Goal: Task Accomplishment & Management: Manage account settings

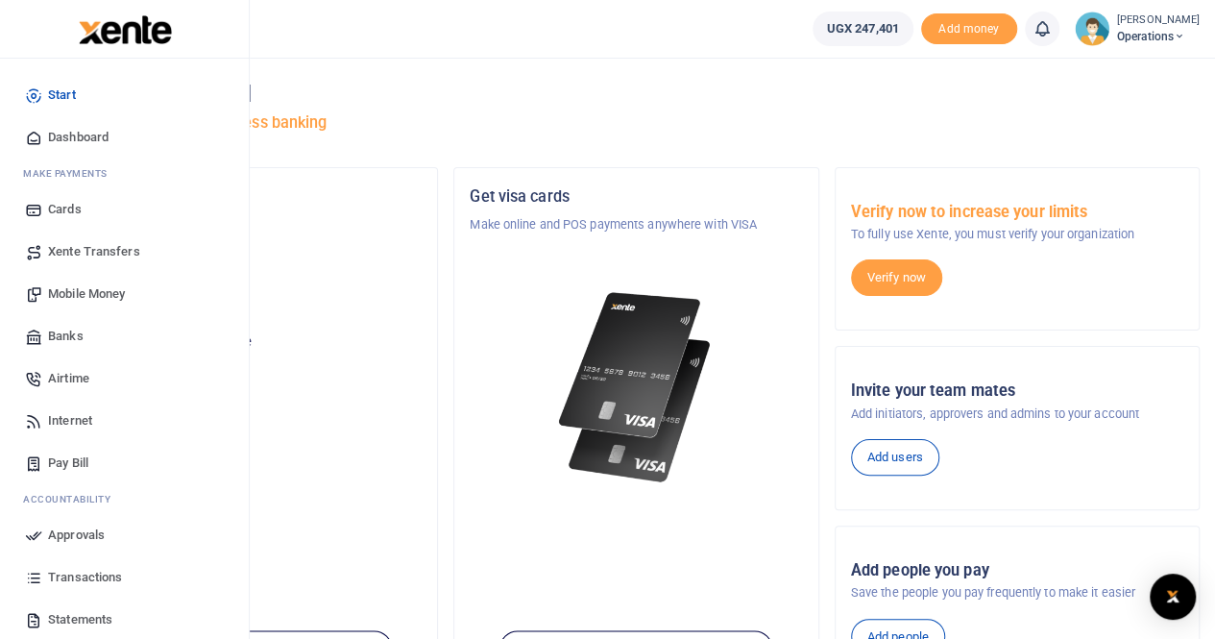
click at [78, 576] on span "Transactions" at bounding box center [85, 577] width 74 height 19
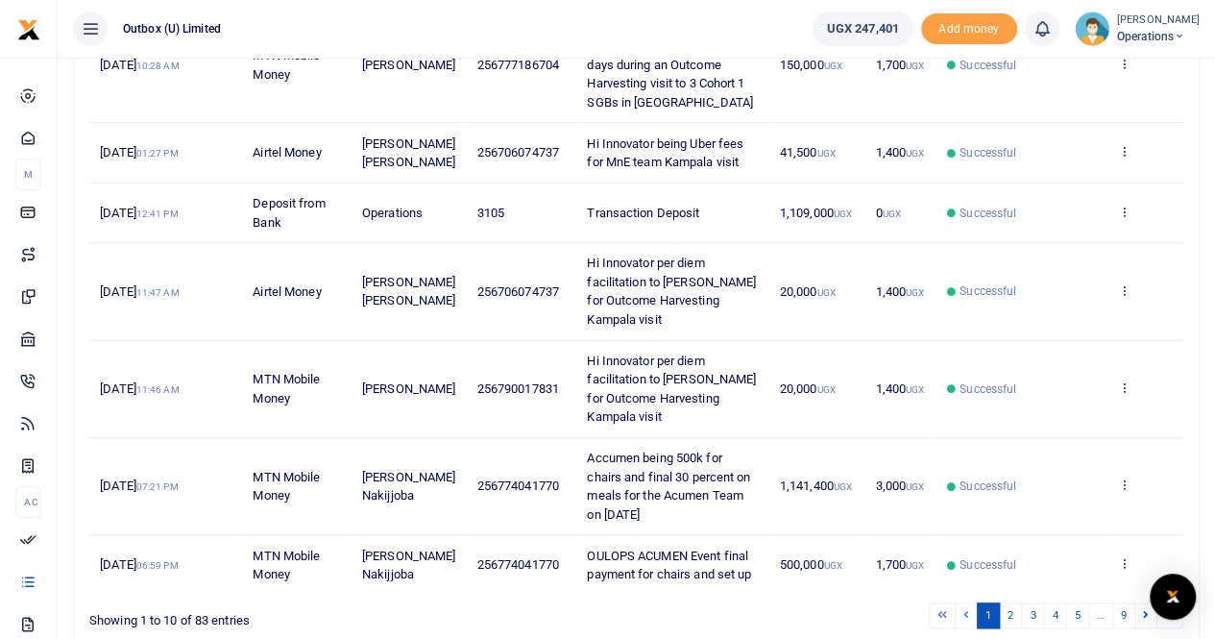
scroll to position [672, 0]
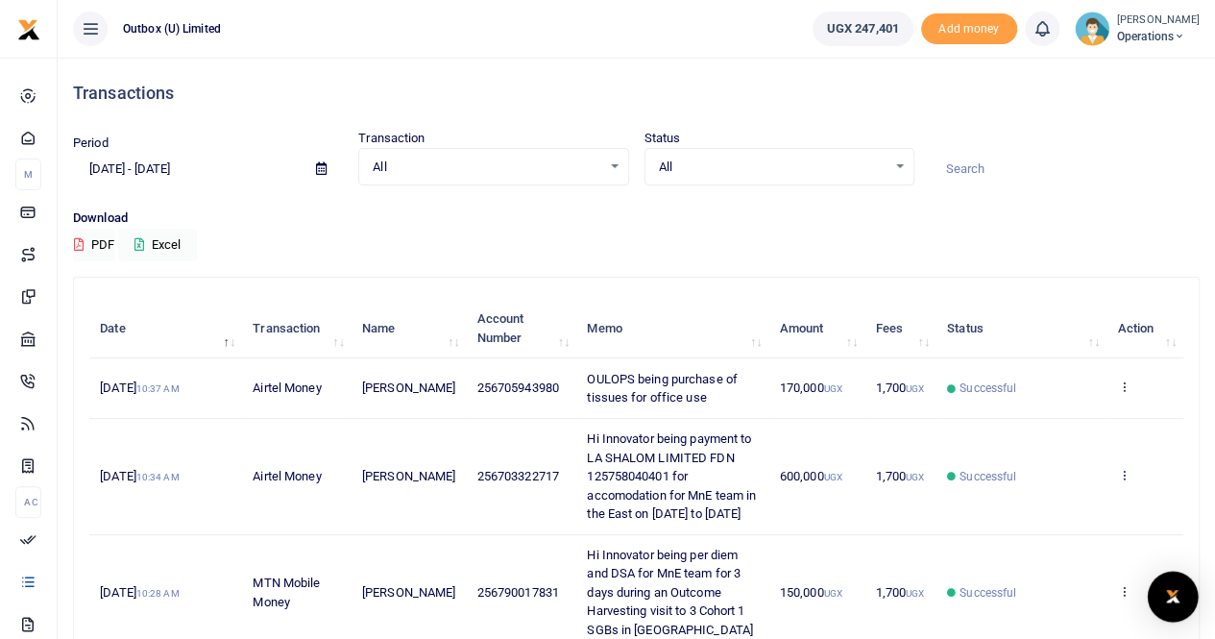
click at [1167, 600] on img "Open Intercom Messenger" at bounding box center [1172, 596] width 25 height 23
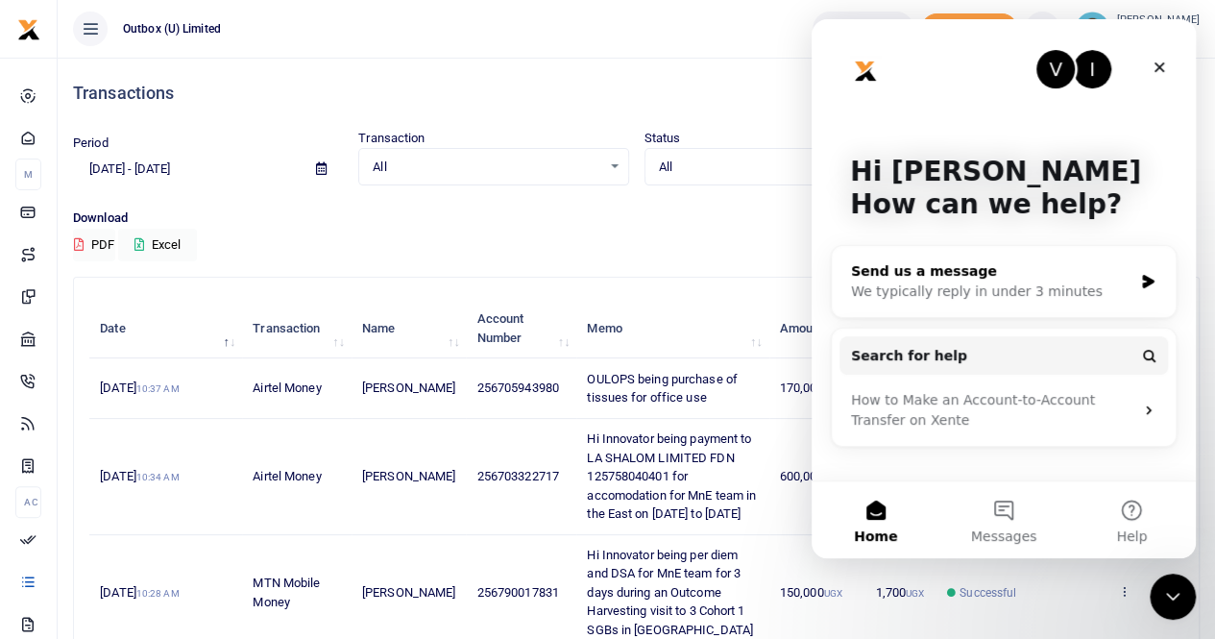
click at [910, 278] on div "Send us a message" at bounding box center [991, 271] width 281 height 20
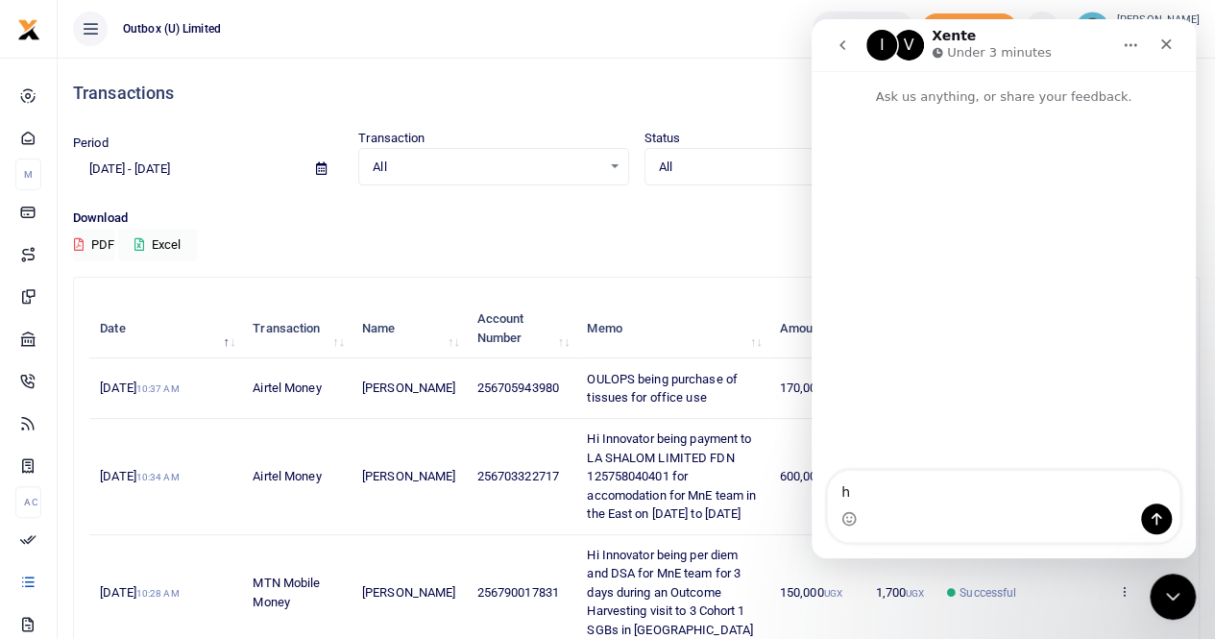
type textarea "hI"
type textarea "h"
type textarea "Hello"
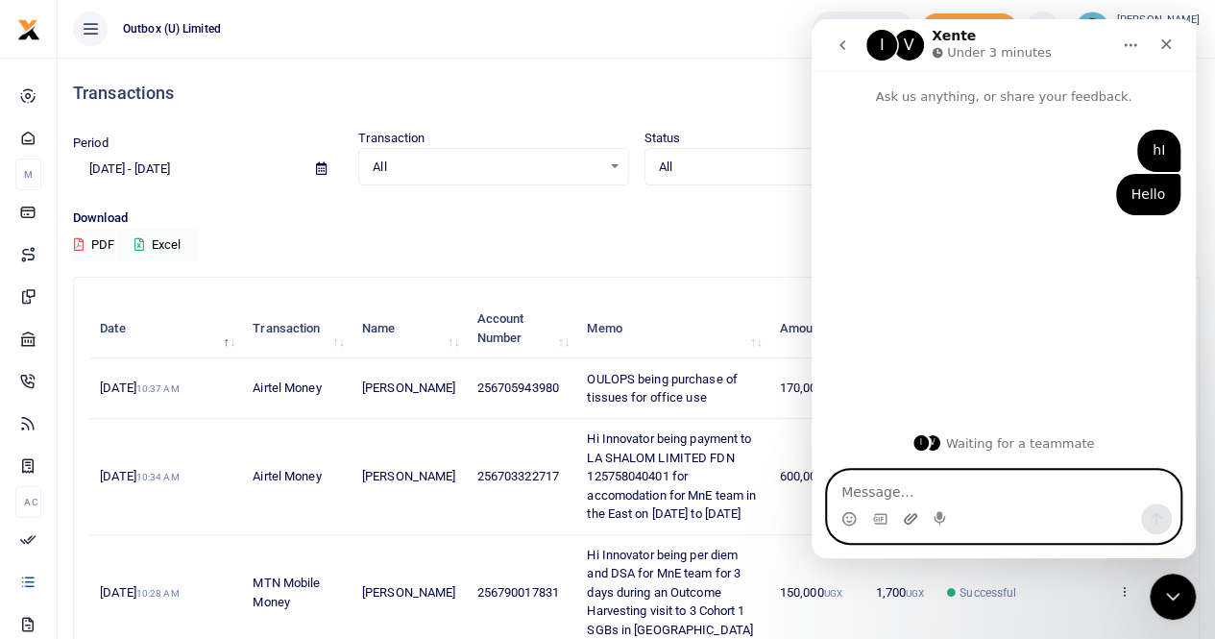
click at [909, 524] on icon "Upload attachment" at bounding box center [910, 518] width 15 height 15
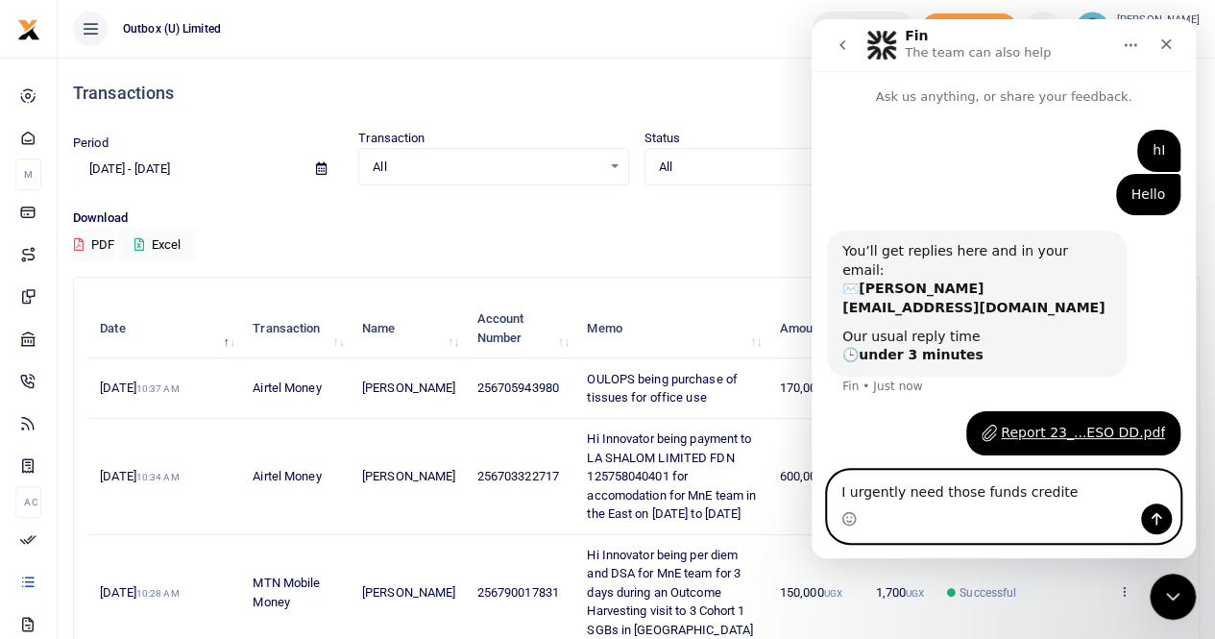
type textarea "I urgently need those funds credited"
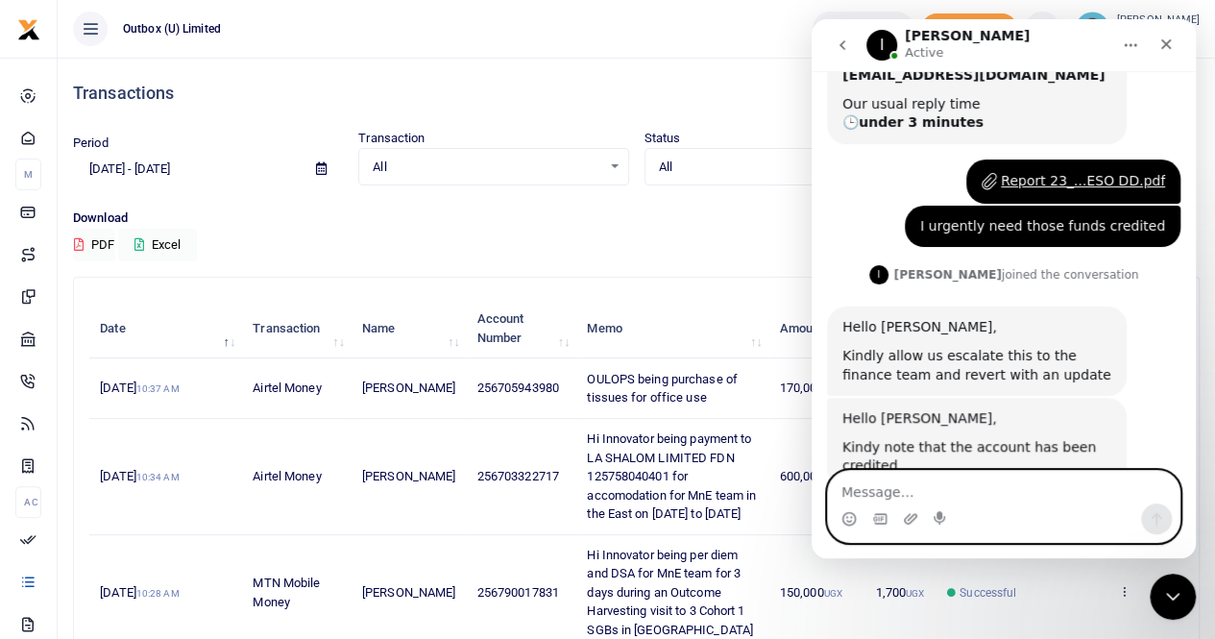
scroll to position [250, 0]
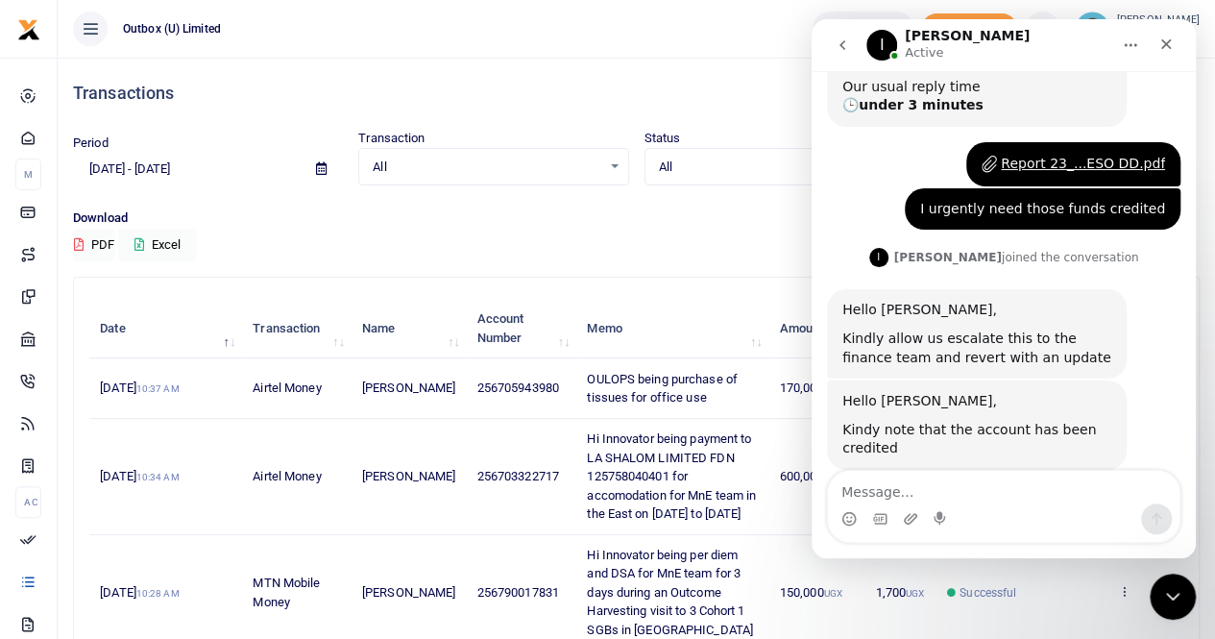
click at [519, 79] on div "Transactions" at bounding box center [636, 93] width 1127 height 71
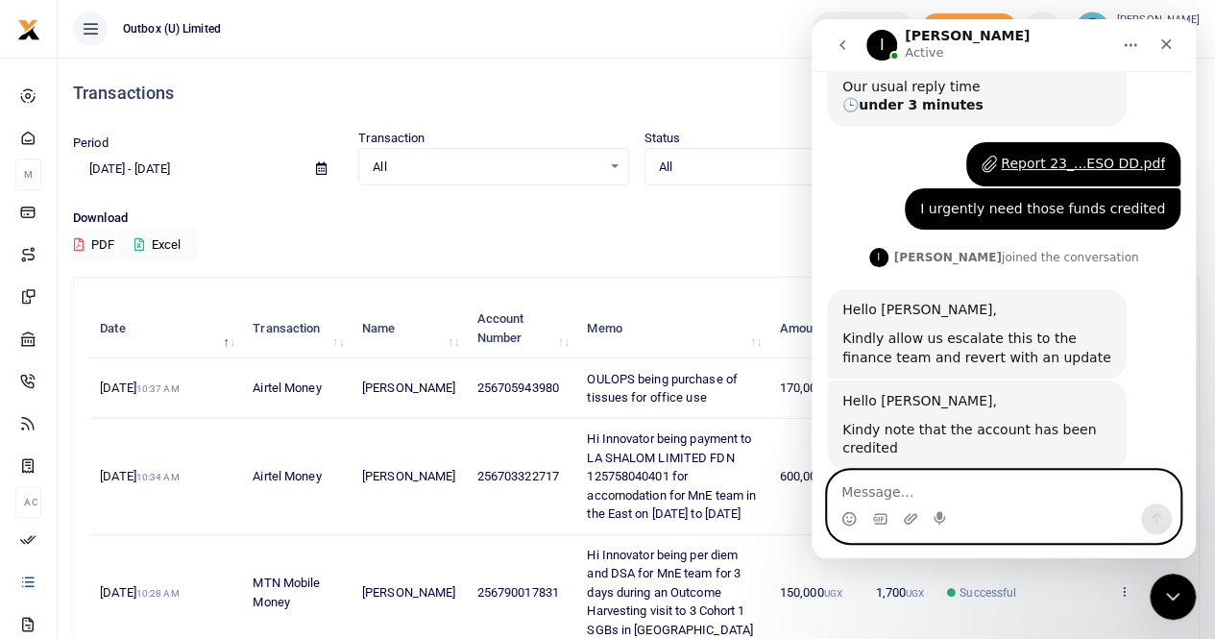
click at [904, 485] on textarea "Message…" at bounding box center [1004, 487] width 352 height 33
type textarea "Thank you"
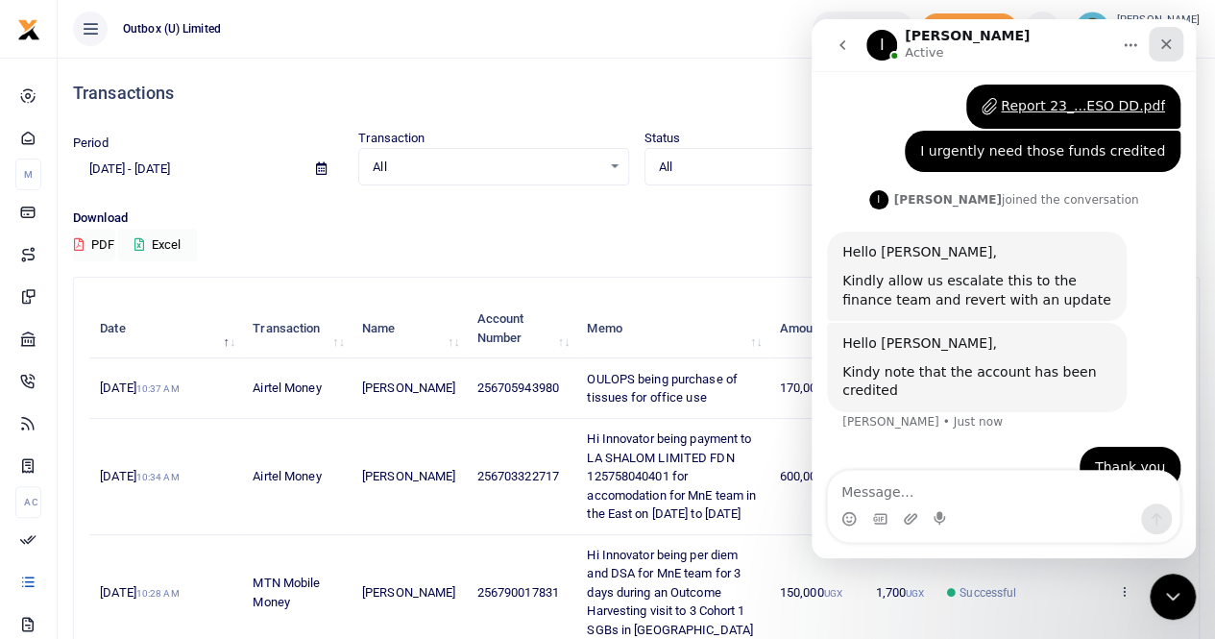
click at [1161, 42] on icon "Close" at bounding box center [1165, 43] width 15 height 15
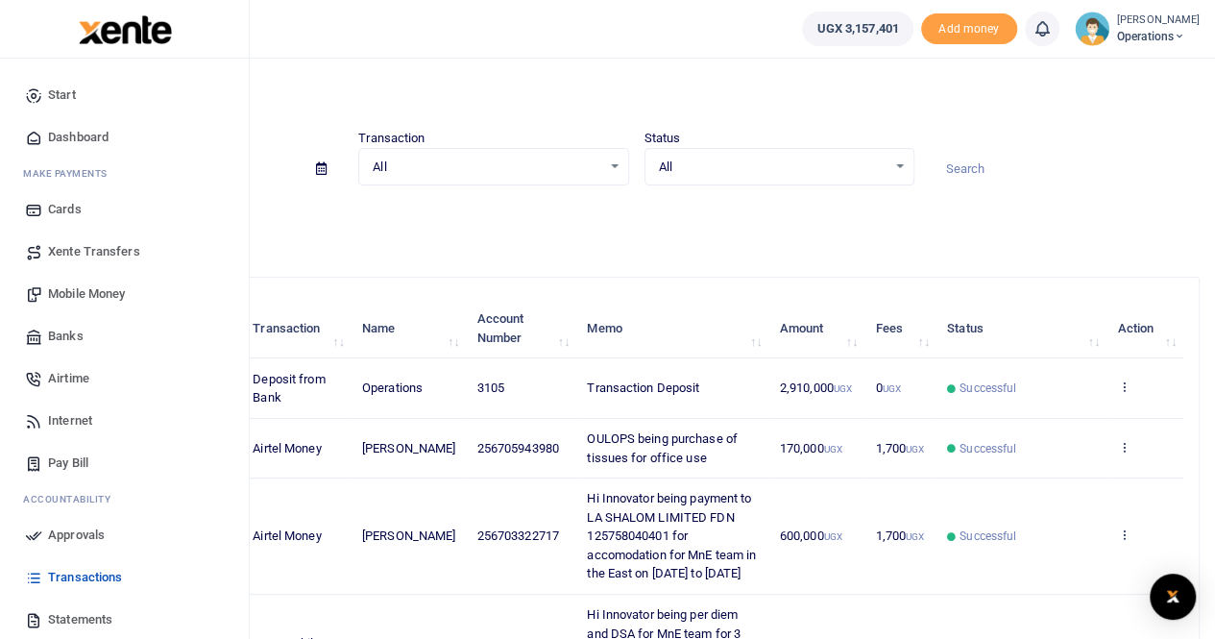
click at [97, 294] on span "Mobile Money" at bounding box center [86, 293] width 77 height 19
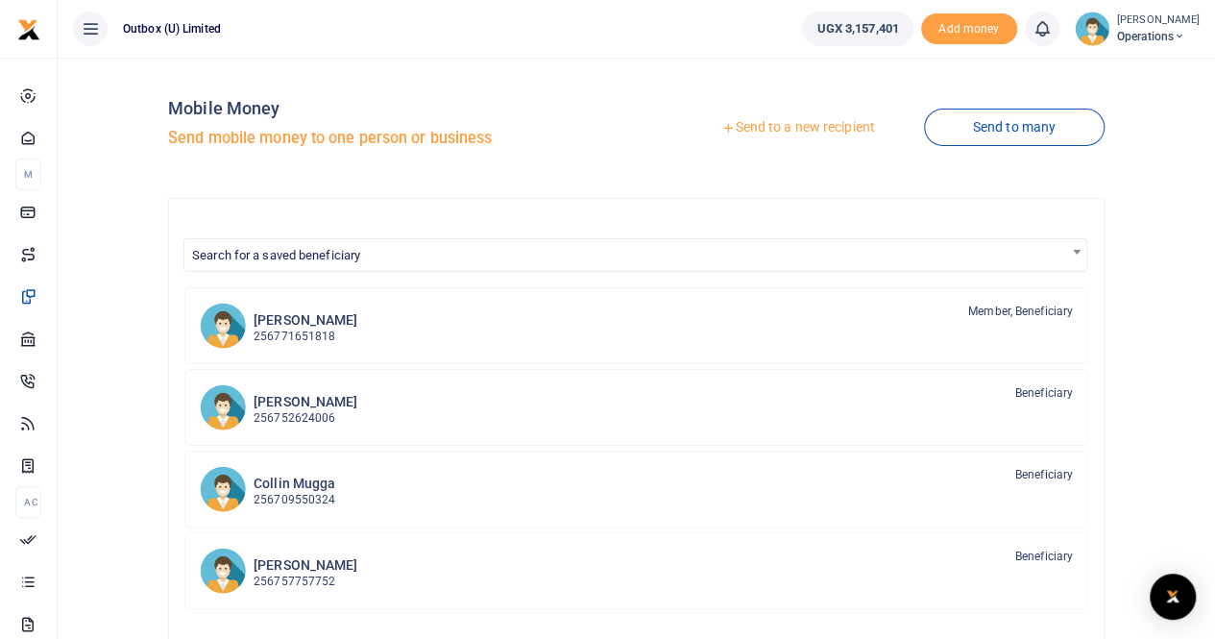
click at [809, 132] on link "Send to a new recipient" at bounding box center [797, 127] width 251 height 35
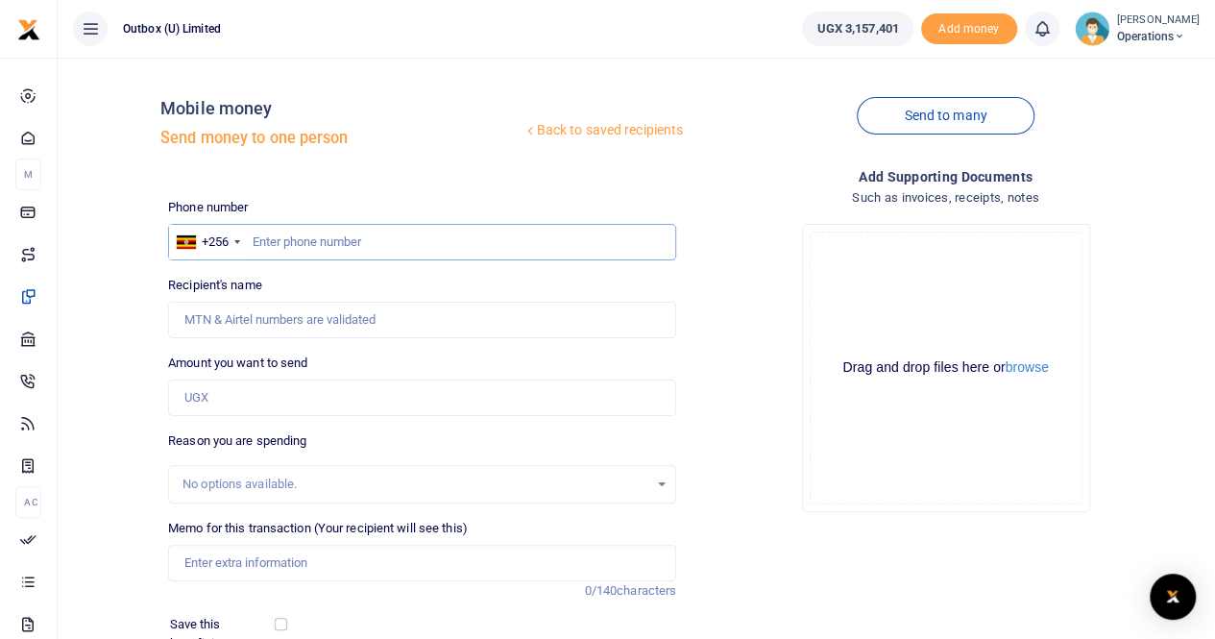
click at [308, 243] on input "text" at bounding box center [422, 242] width 508 height 36
paste input "704984636"
type input "704984636"
type input "[PERSON_NAME]"
type input "704984636"
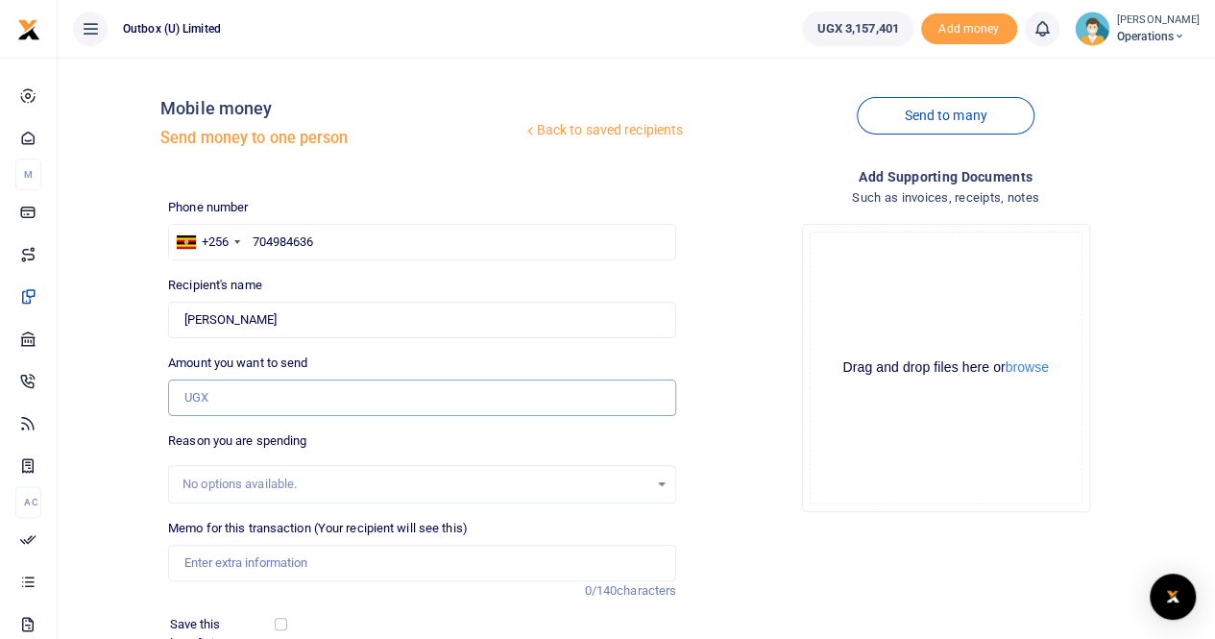
click at [260, 395] on input "Amount you want to send" at bounding box center [422, 397] width 508 height 36
type input "200,000"
click at [265, 562] on input "Memo for this transaction (Your recipient will see this)" at bounding box center [422, 563] width 508 height 36
click at [208, 559] on input "10X ESO Due diligence in the East" at bounding box center [422, 563] width 508 height 36
drag, startPoint x: 506, startPoint y: 560, endPoint x: 403, endPoint y: 554, distance: 102.9
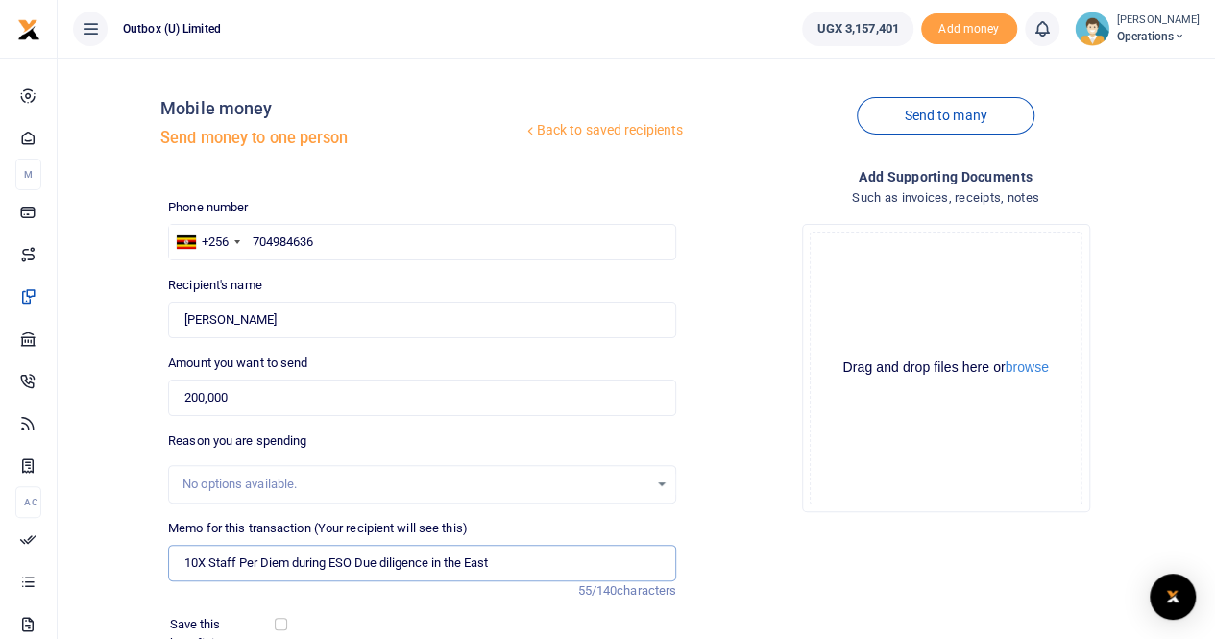
click at [153, 568] on div "Back to saved recipients Mobile money Send money to one person Send to many Pho…" at bounding box center [636, 429] width 1142 height 713
click at [501, 561] on input "10X Staff Per Diem during ESO Due diligence in the East" at bounding box center [422, 563] width 508 height 36
drag, startPoint x: 380, startPoint y: 559, endPoint x: 114, endPoint y: 563, distance: 266.1
click at [114, 563] on div "Back to saved recipients Mobile money Send money to one person Send to many Pho…" at bounding box center [636, 429] width 1142 height 713
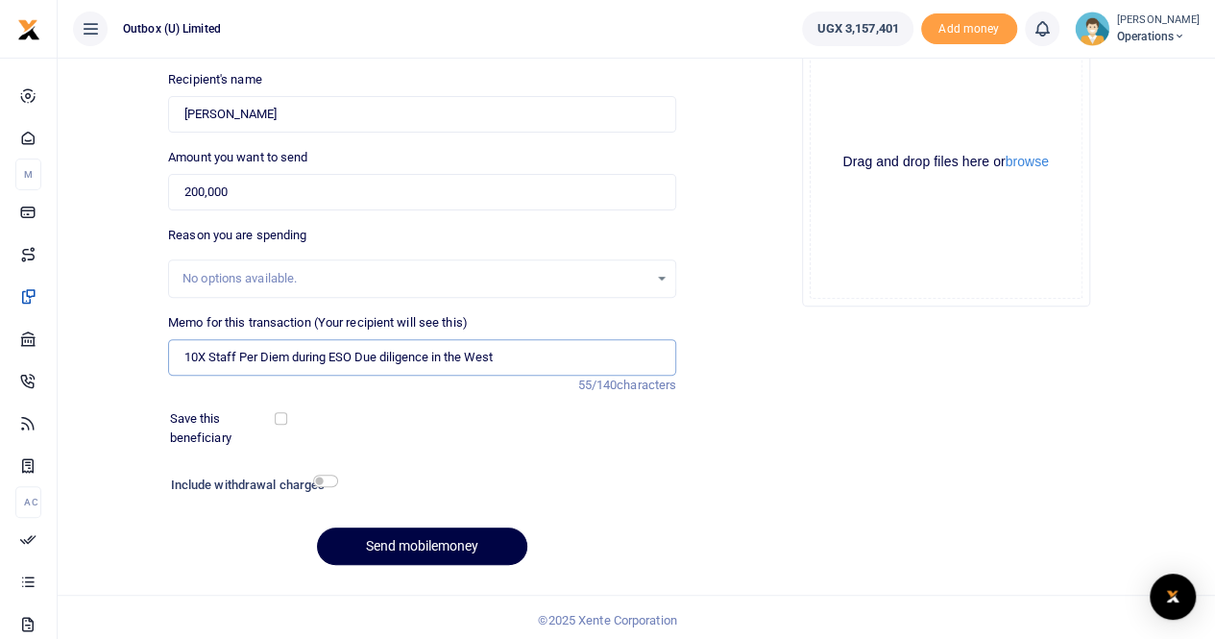
scroll to position [209, 0]
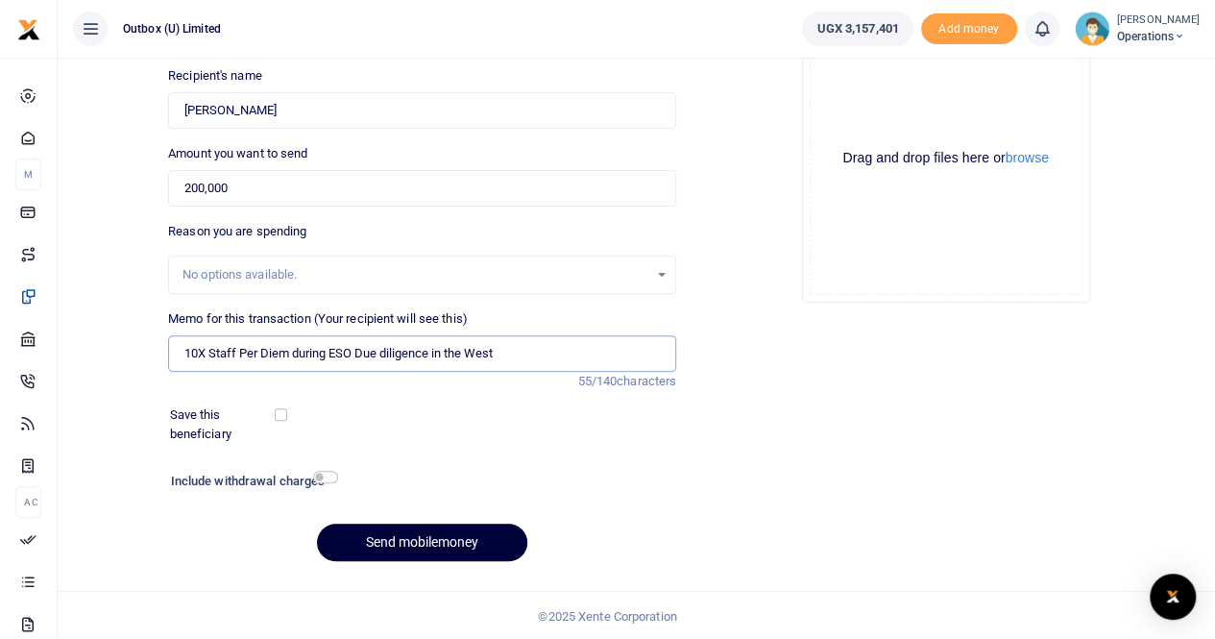
type input "10X Staff Per Diem during ESO Due diligence in the West"
click at [402, 546] on button "Send mobilemoney" at bounding box center [422, 541] width 210 height 37
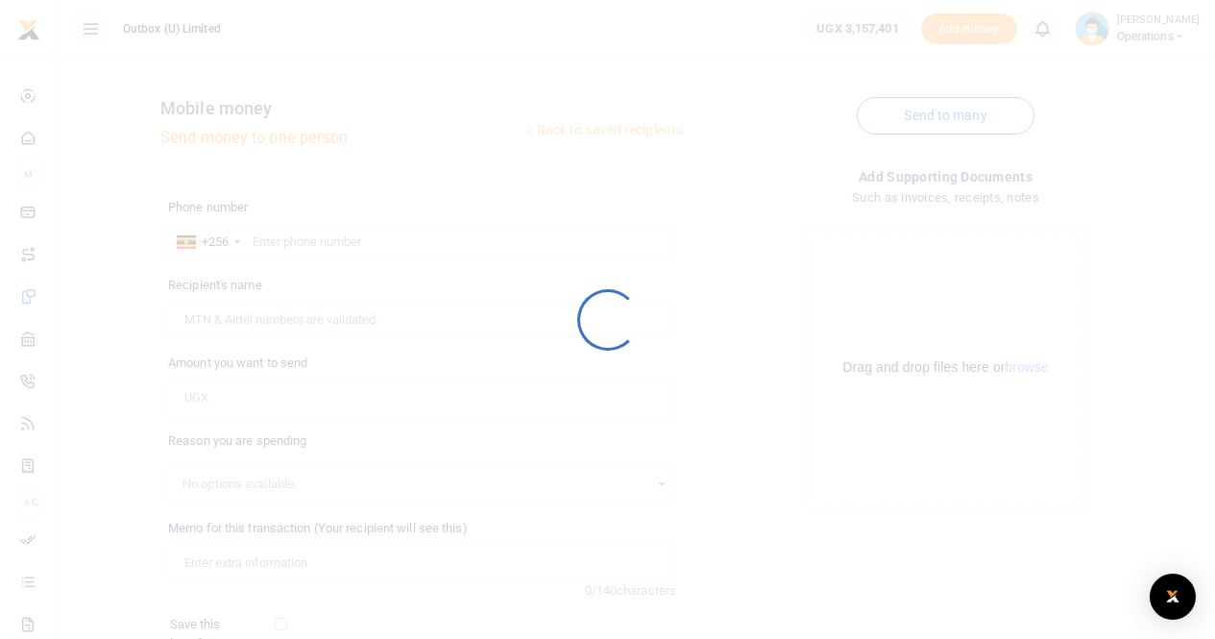
scroll to position [208, 0]
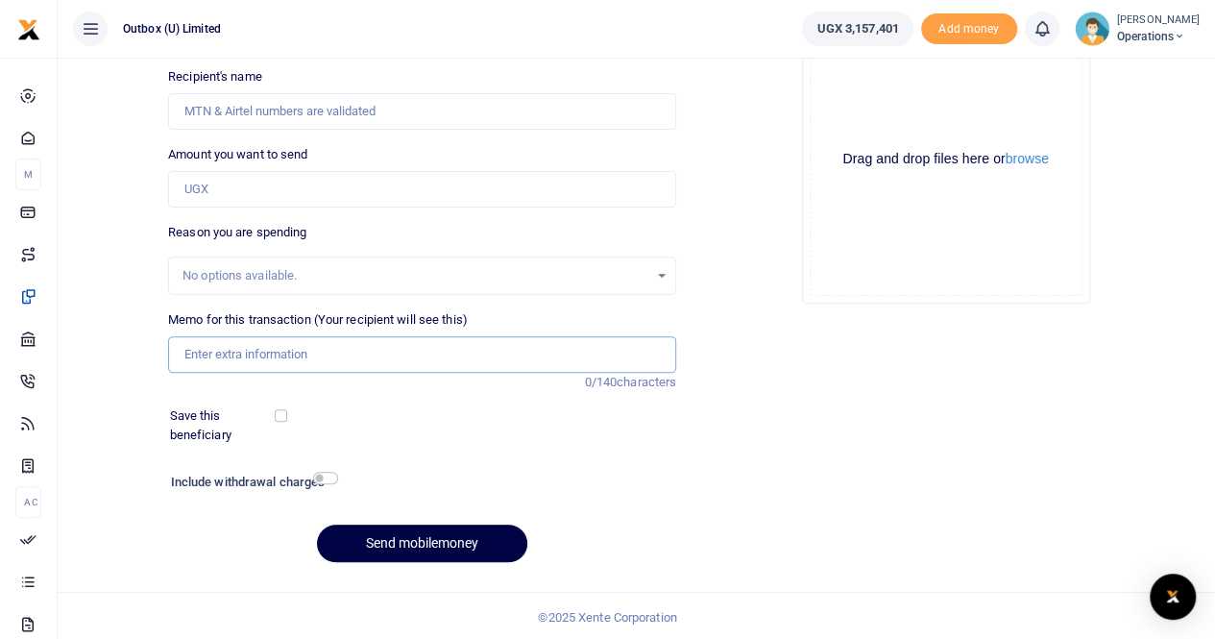
click at [322, 358] on input "Memo for this transaction (Your recipient will see this)" at bounding box center [422, 354] width 508 height 36
paste input "10X Staff Per Diem during ESO Due diligence in the West"
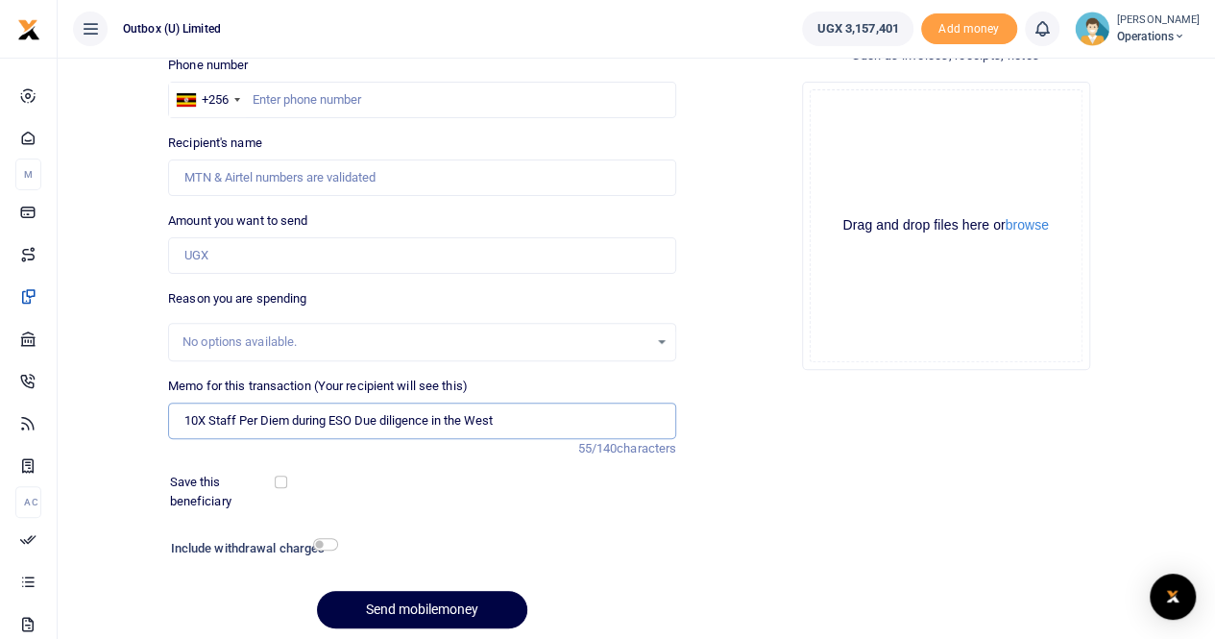
scroll to position [112, 0]
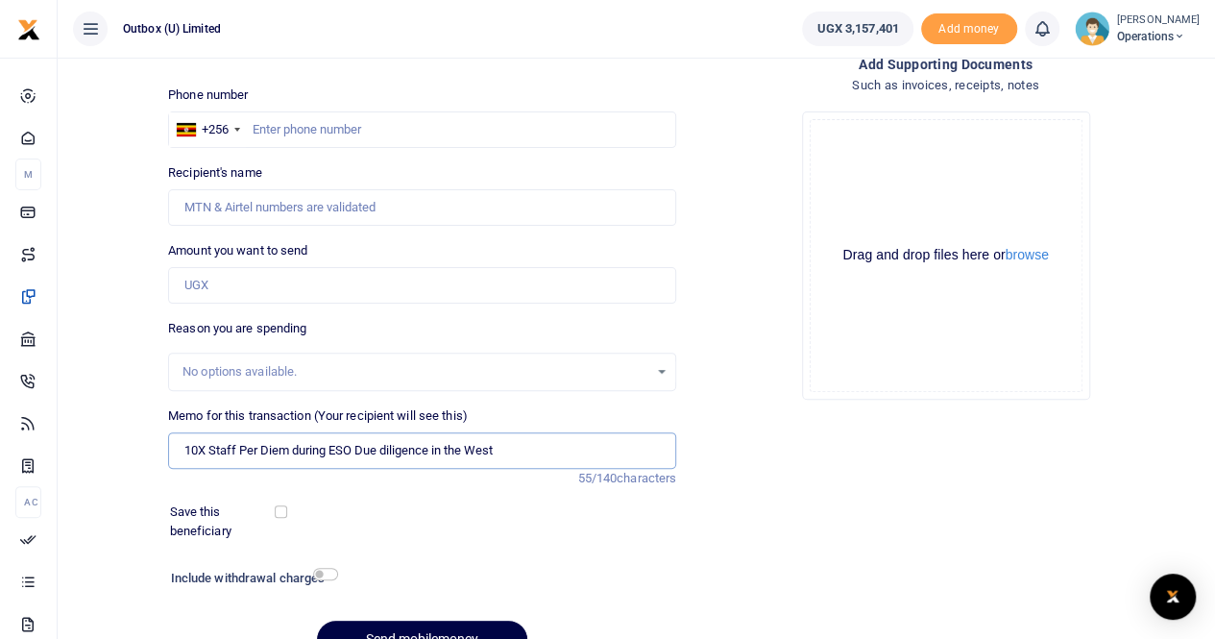
type input "10X Staff Per Diem during ESO Due diligence in the West"
click at [274, 128] on input "text" at bounding box center [422, 129] width 508 height 36
paste input "773959856"
type input "773959856"
type input "[PERSON_NAME]"
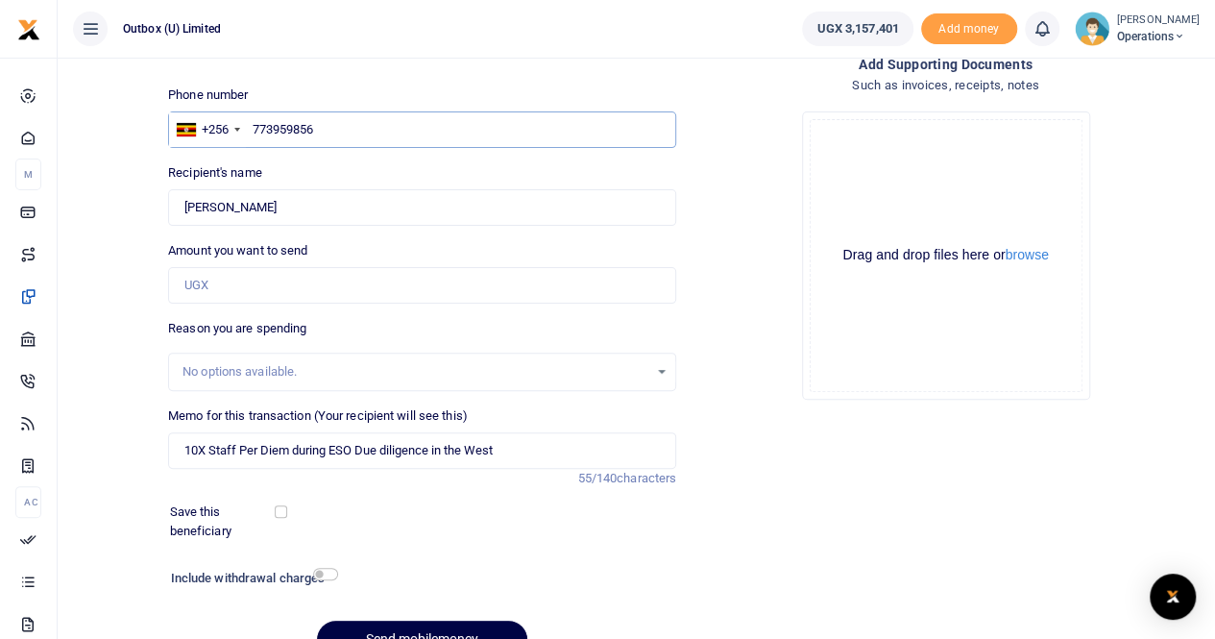
type input "773959856"
click at [273, 285] on input "Amount you want to send" at bounding box center [422, 285] width 508 height 36
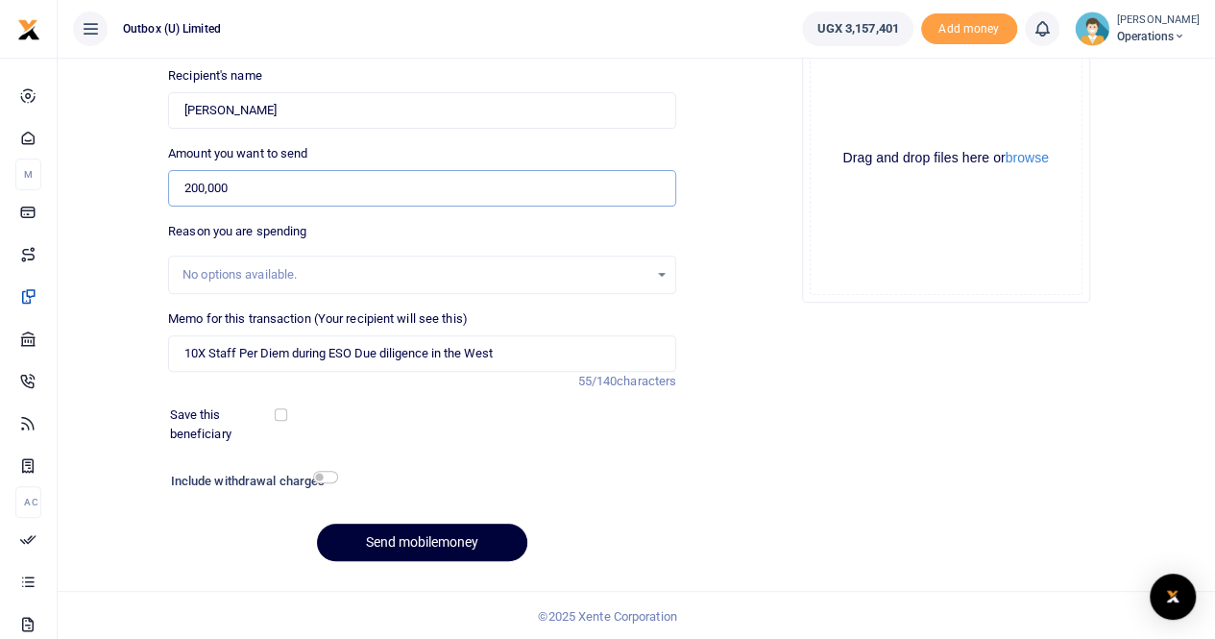
type input "200,000"
click at [404, 541] on button "Send mobilemoney" at bounding box center [422, 541] width 210 height 37
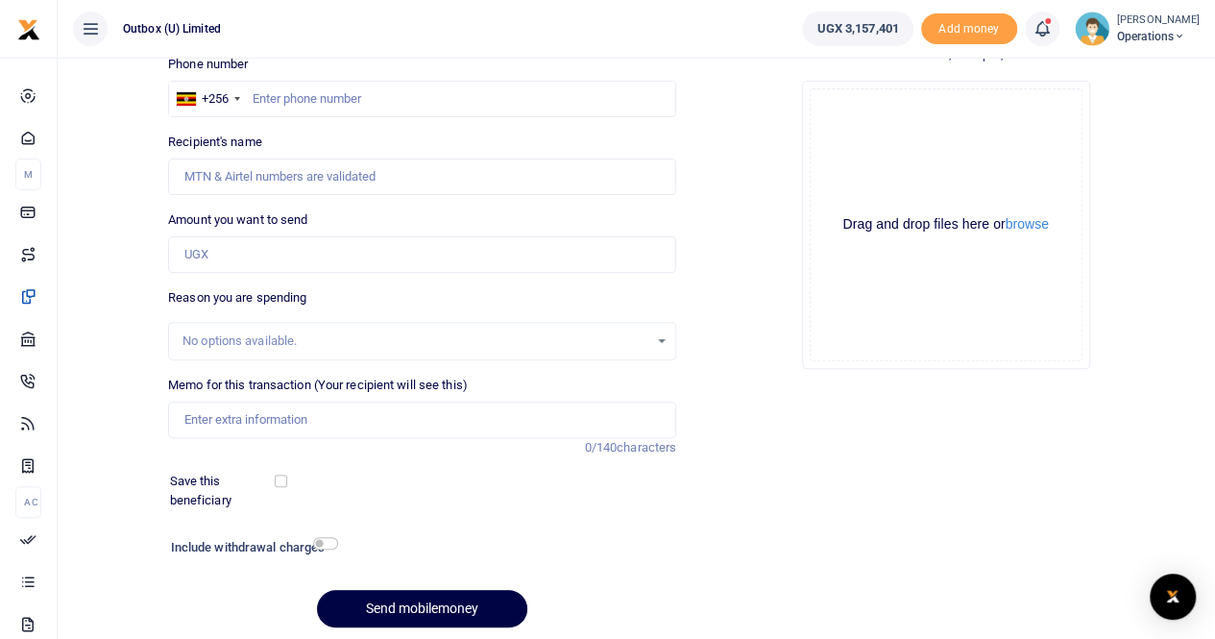
scroll to position [112, 0]
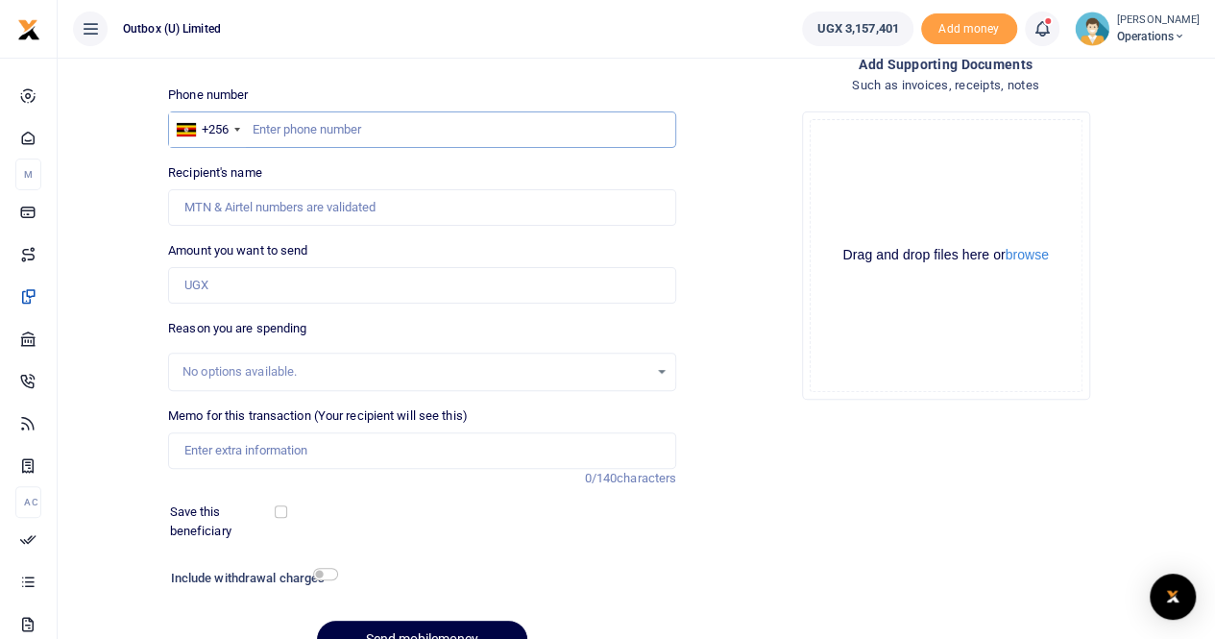
click at [280, 130] on input "text" at bounding box center [422, 129] width 508 height 36
paste input "778865186"
type input "778865186"
type input "[PERSON_NAME] Kule"
type input "778865186"
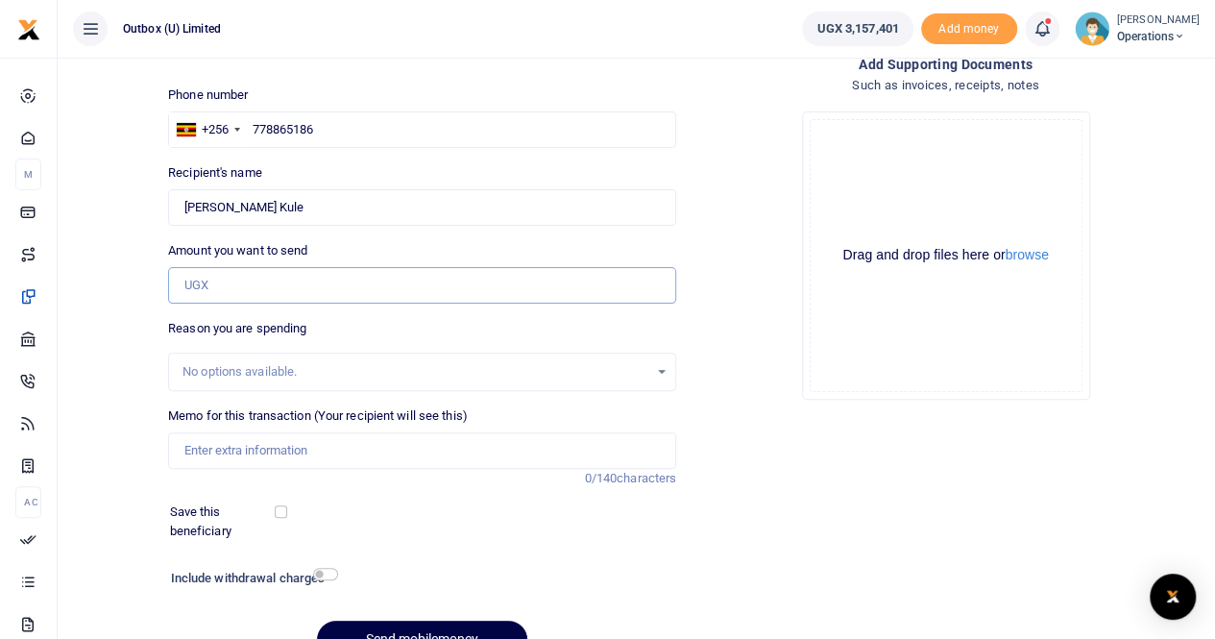
click at [236, 297] on input "Amount you want to send" at bounding box center [422, 285] width 508 height 36
type input "200,000"
click at [226, 450] on input "Memo for this transaction (Your recipient will see this)" at bounding box center [422, 450] width 508 height 36
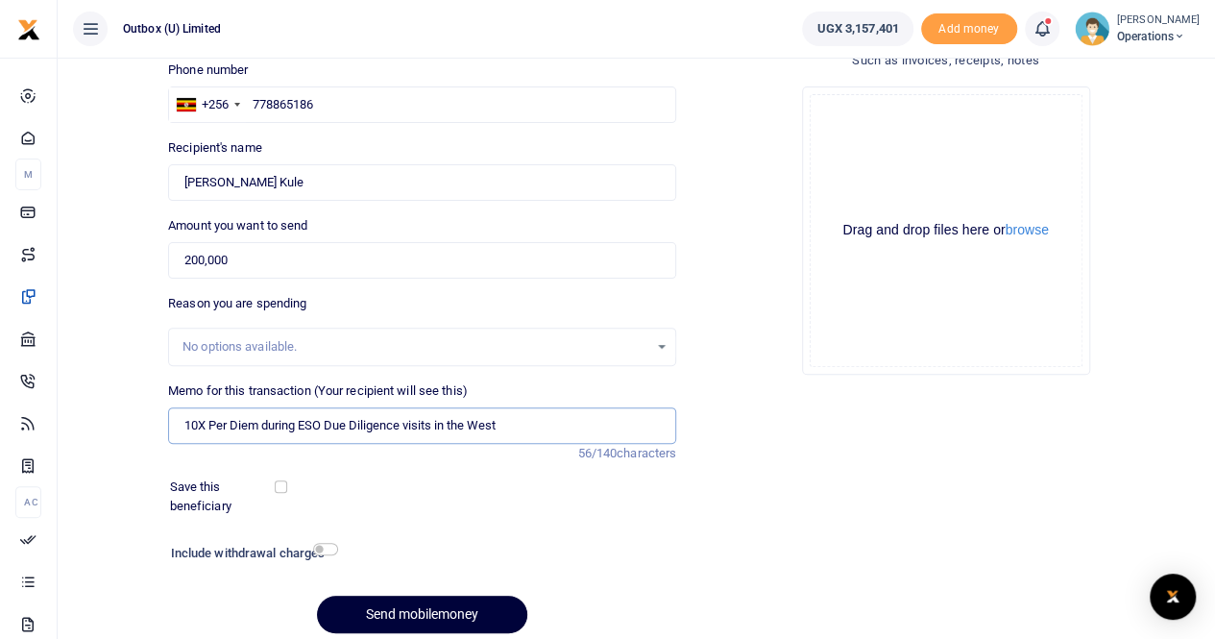
scroll to position [209, 0]
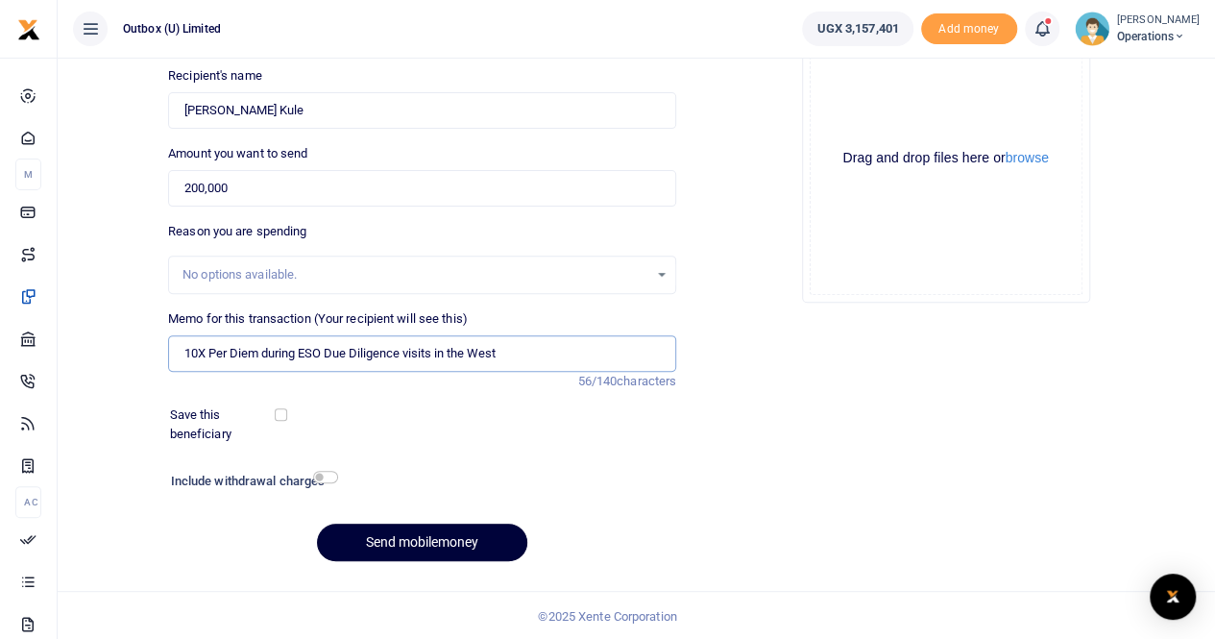
type input "10X Per Diem during ESO Due Diligence visits in the West"
click at [394, 535] on button "Send mobilemoney" at bounding box center [422, 541] width 210 height 37
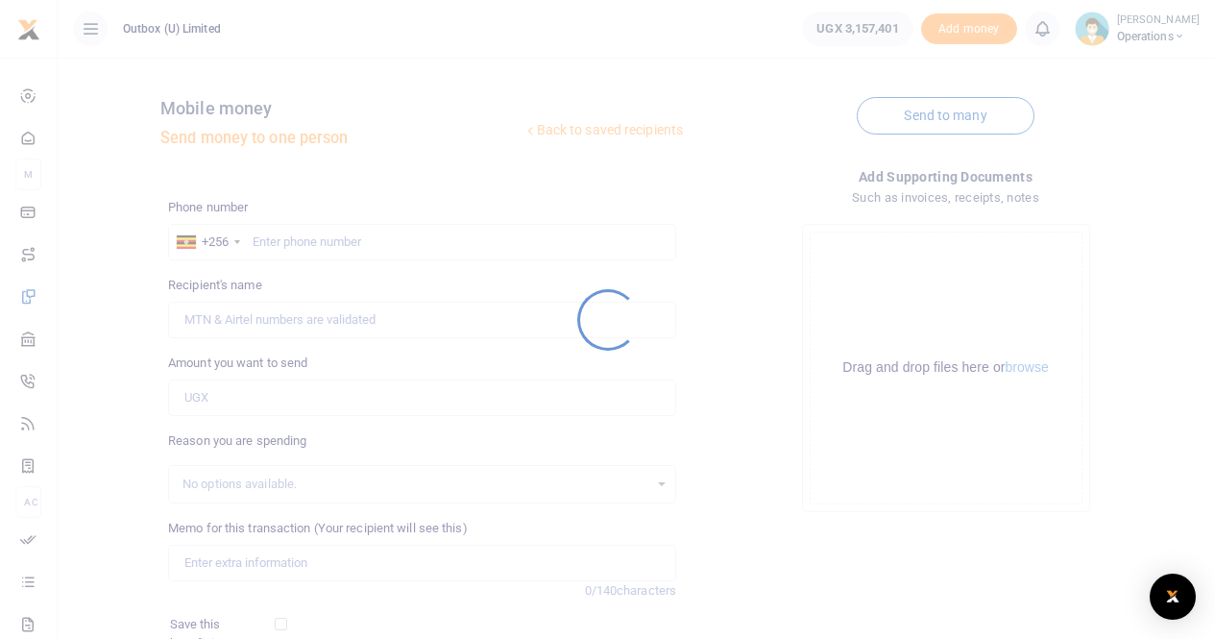
scroll to position [208, 0]
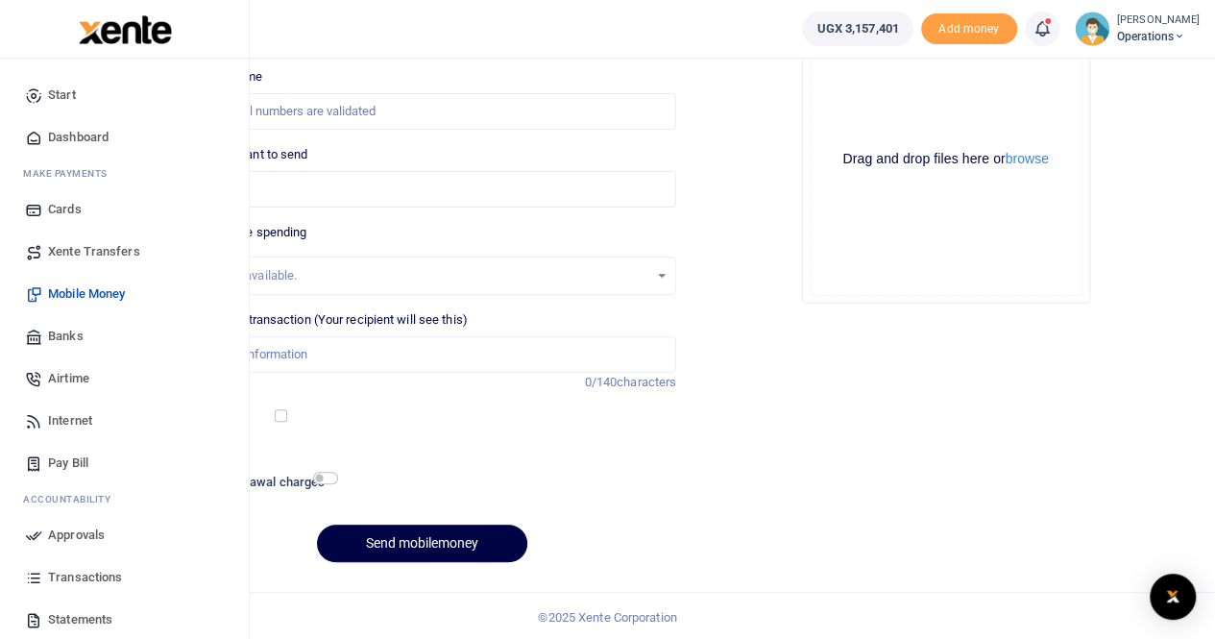
click at [85, 135] on span "Dashboard" at bounding box center [78, 137] width 61 height 19
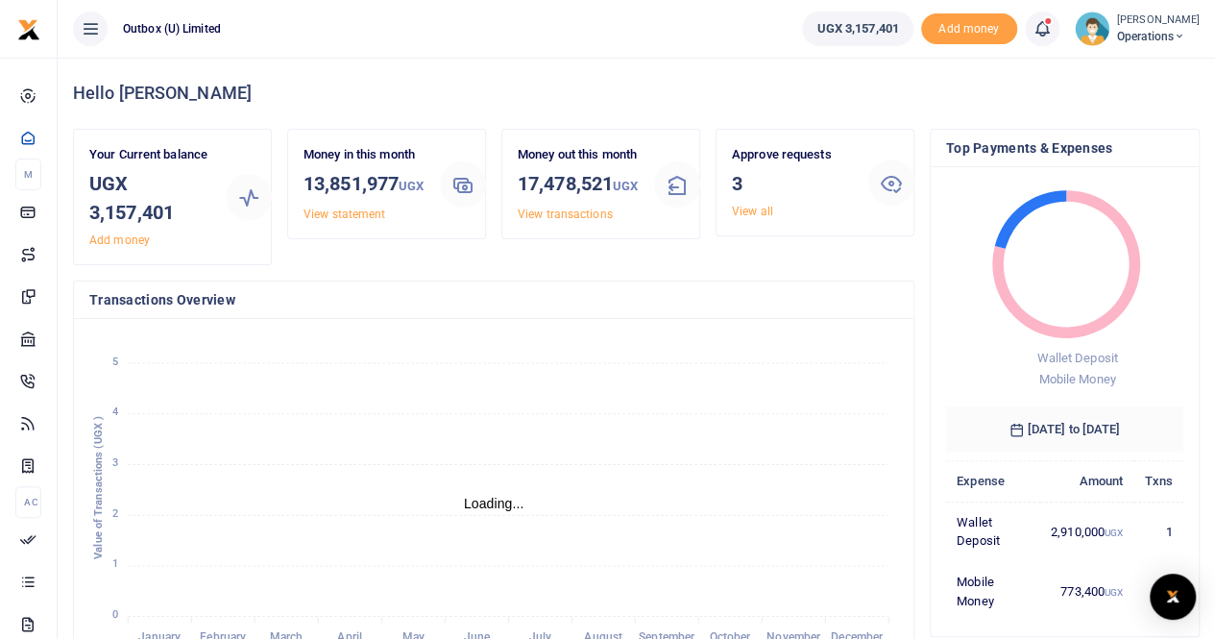
scroll to position [15, 15]
click at [757, 207] on link "View all" at bounding box center [752, 211] width 41 height 13
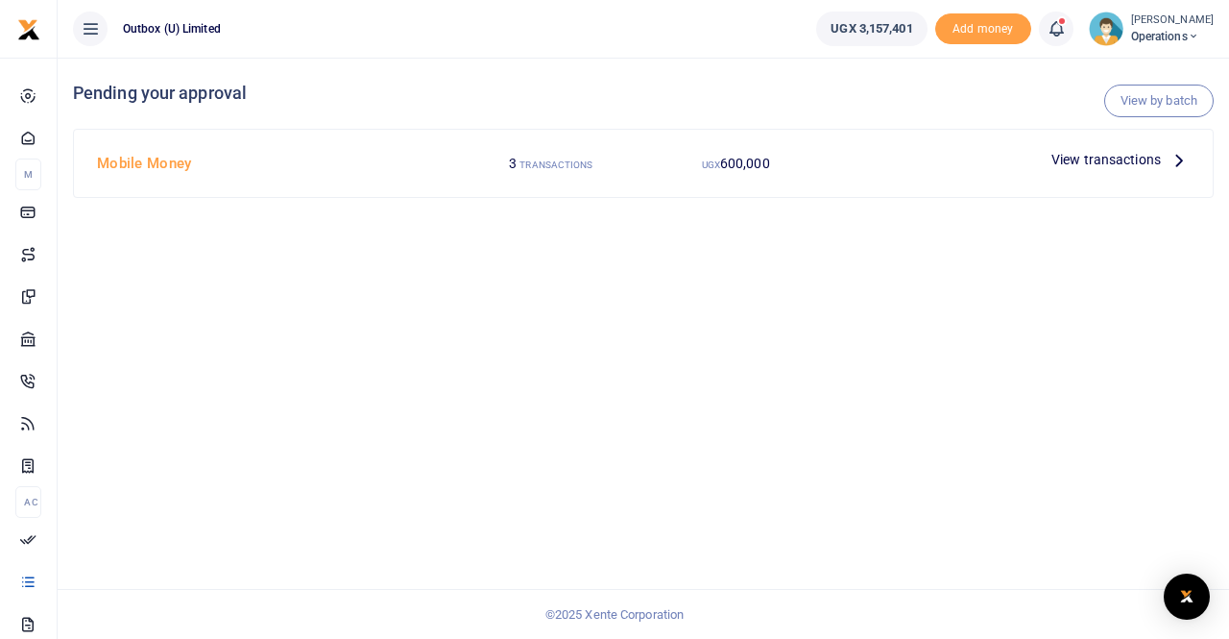
click at [1087, 165] on span "View transactions" at bounding box center [1106, 159] width 109 height 21
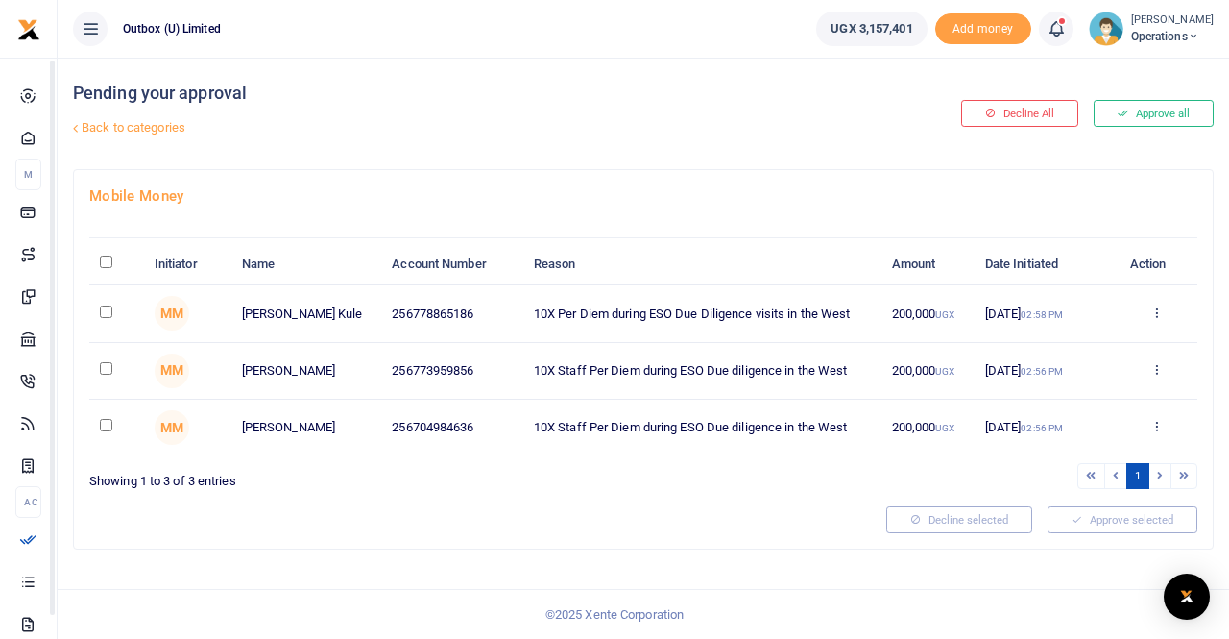
click at [101, 260] on input "\a \a : activate to sort column descending" at bounding box center [106, 261] width 12 height 12
checkbox input "true"
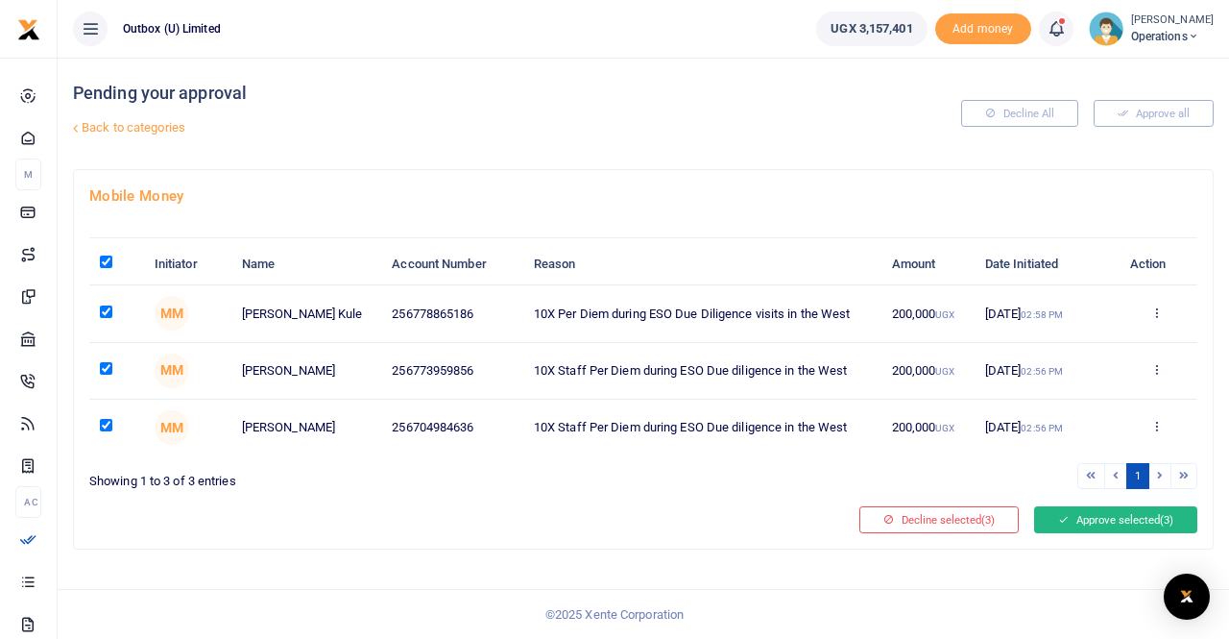
click at [1099, 512] on button "Approve selected (3)" at bounding box center [1115, 519] width 163 height 27
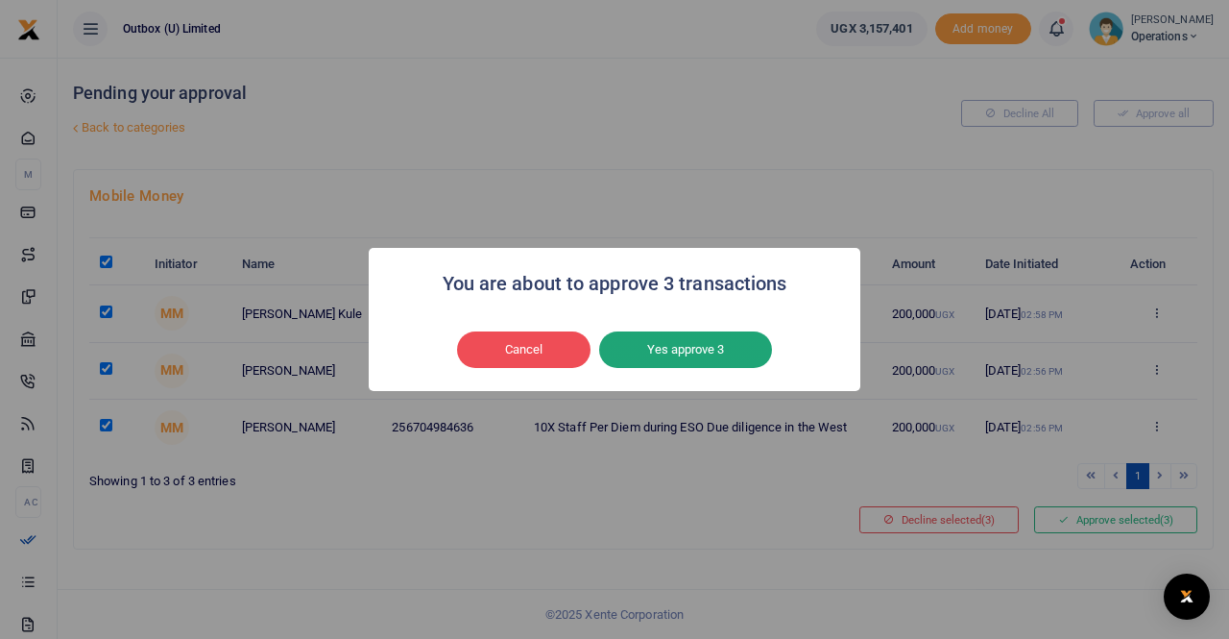
click at [687, 352] on button "Yes approve 3" at bounding box center [685, 349] width 173 height 36
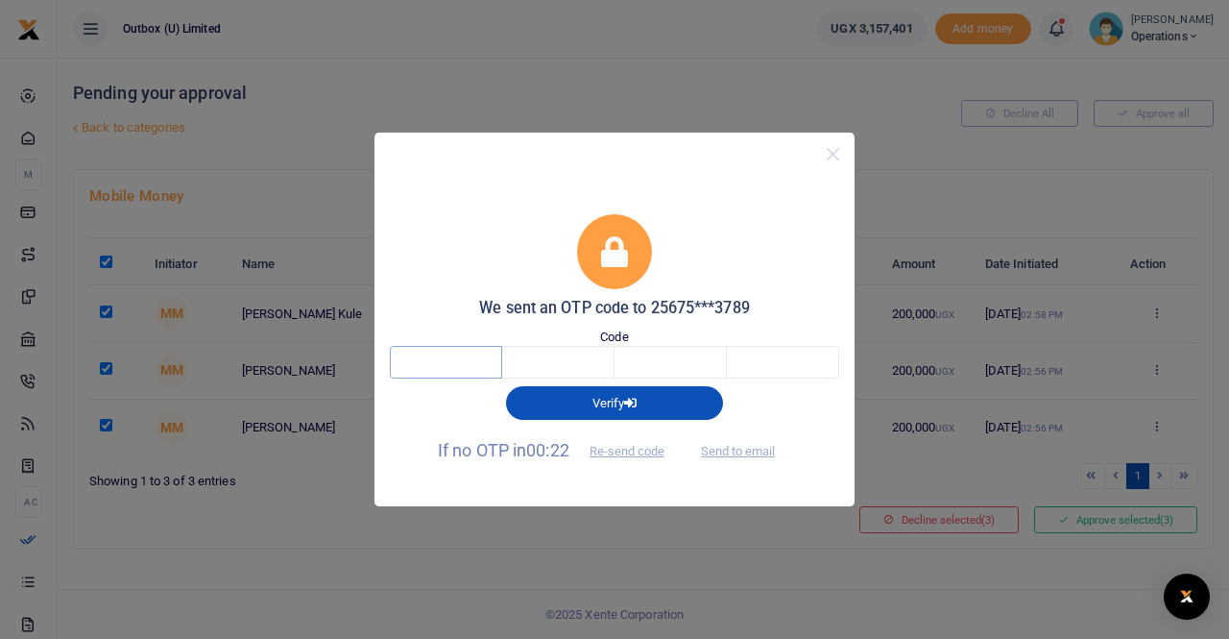
click at [450, 358] on input "text" at bounding box center [446, 362] width 112 height 33
type input "3"
type input "7"
type input "6"
type input "7"
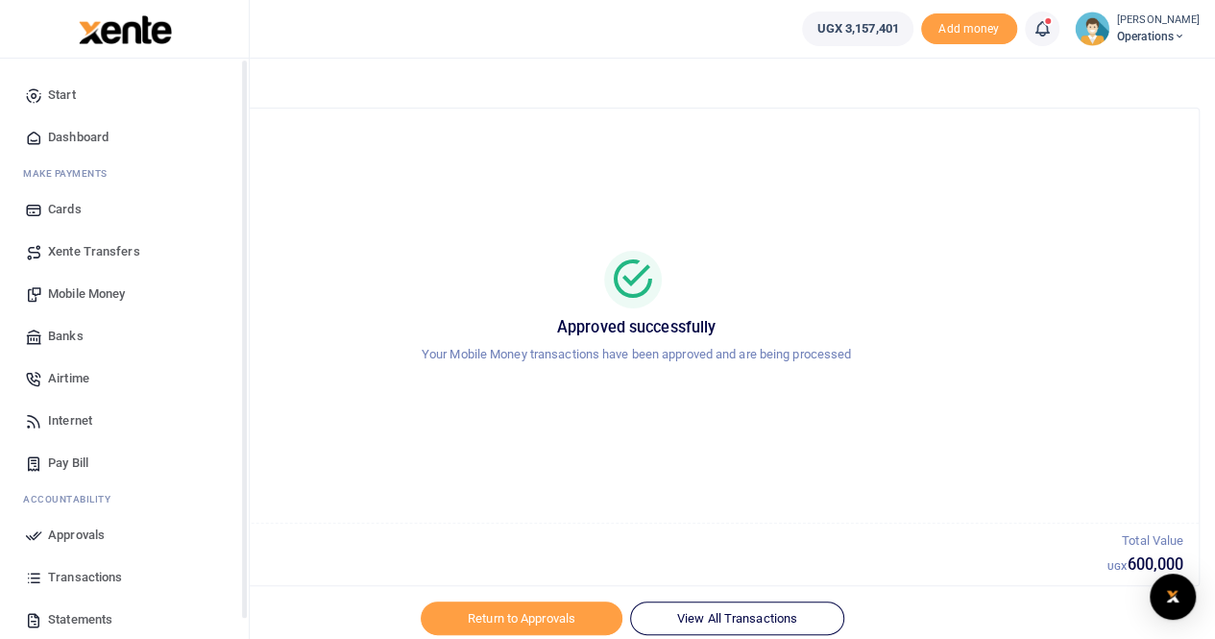
click at [67, 135] on span "Dashboard" at bounding box center [78, 137] width 61 height 19
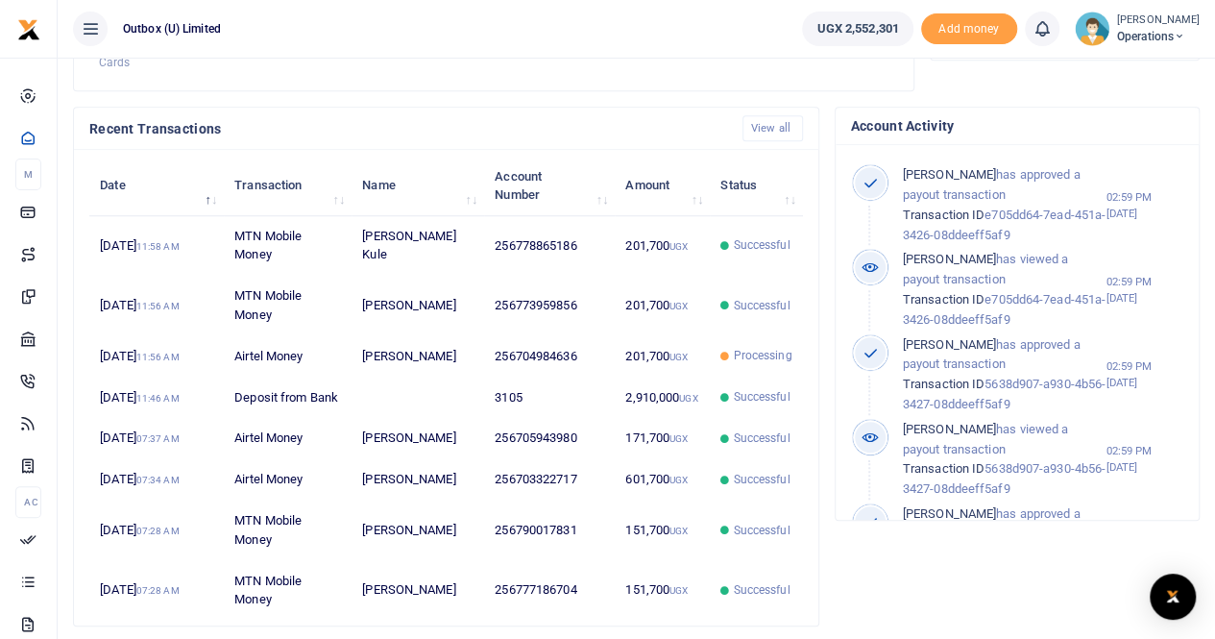
scroll to position [480, 0]
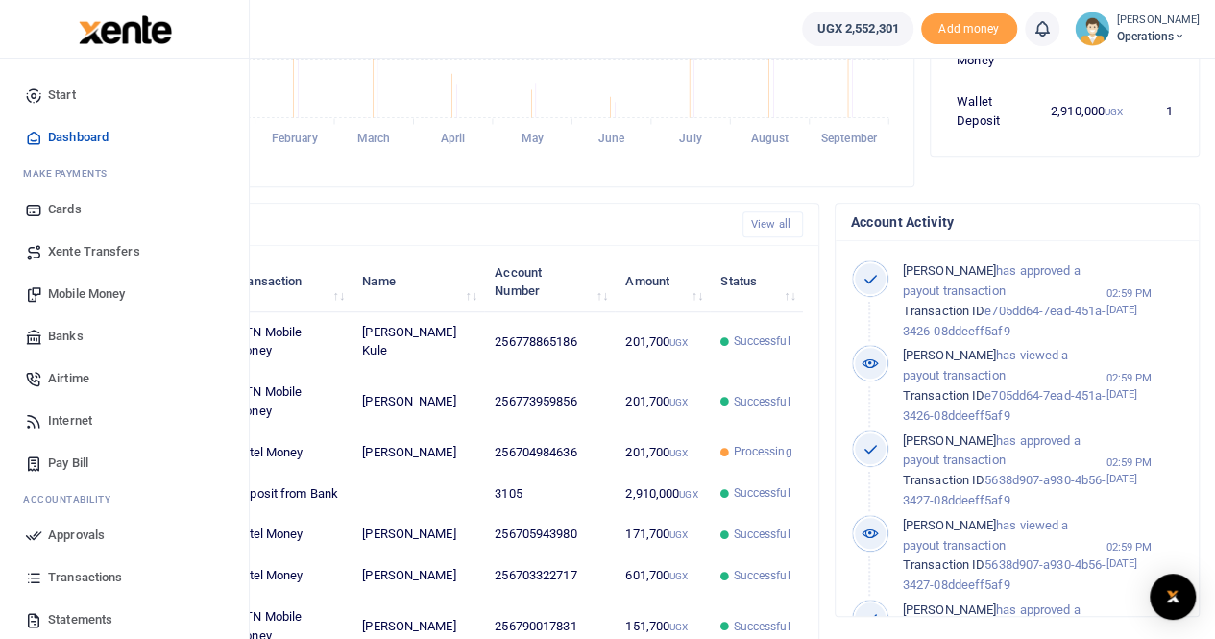
click at [65, 289] on span "Mobile Money" at bounding box center [86, 293] width 77 height 19
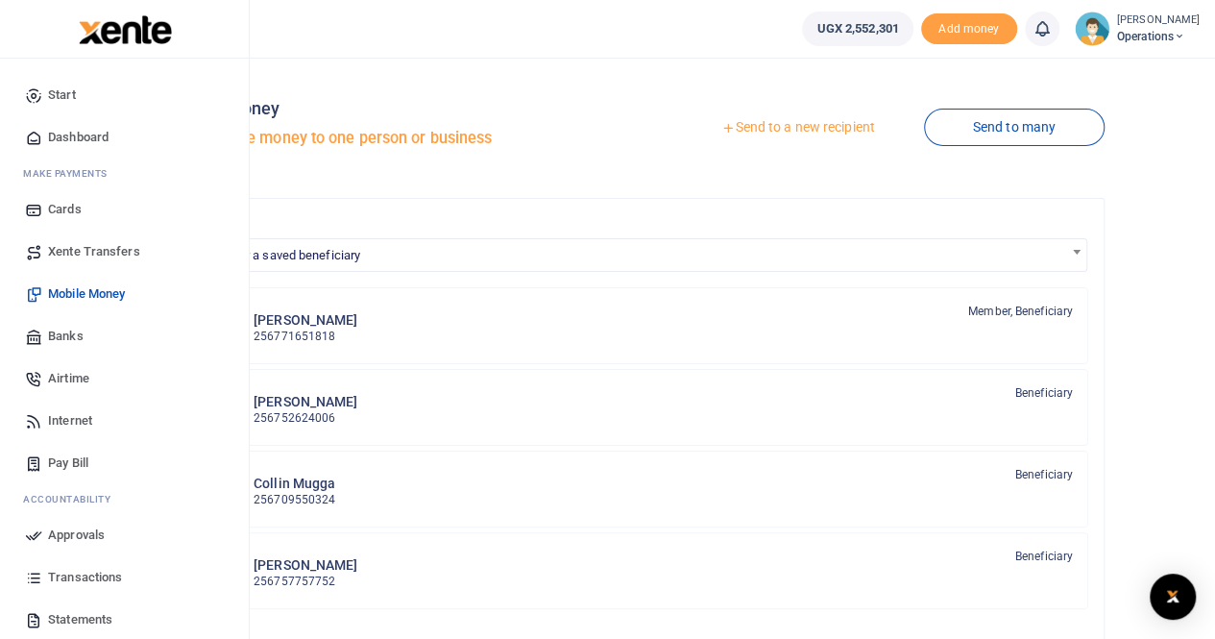
click at [77, 138] on span "Dashboard" at bounding box center [78, 137] width 61 height 19
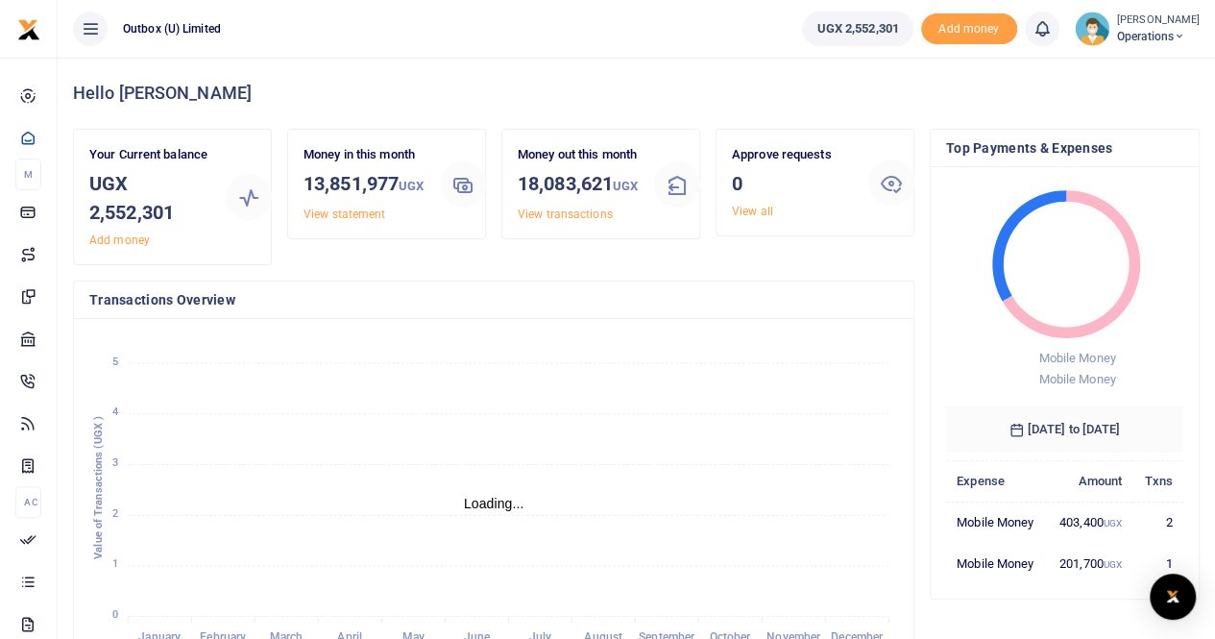
click at [1172, 30] on span "Operations" at bounding box center [1158, 36] width 83 height 17
click at [1110, 142] on link "Logout" at bounding box center [1112, 140] width 152 height 27
